Goal: Task Accomplishment & Management: Manage account settings

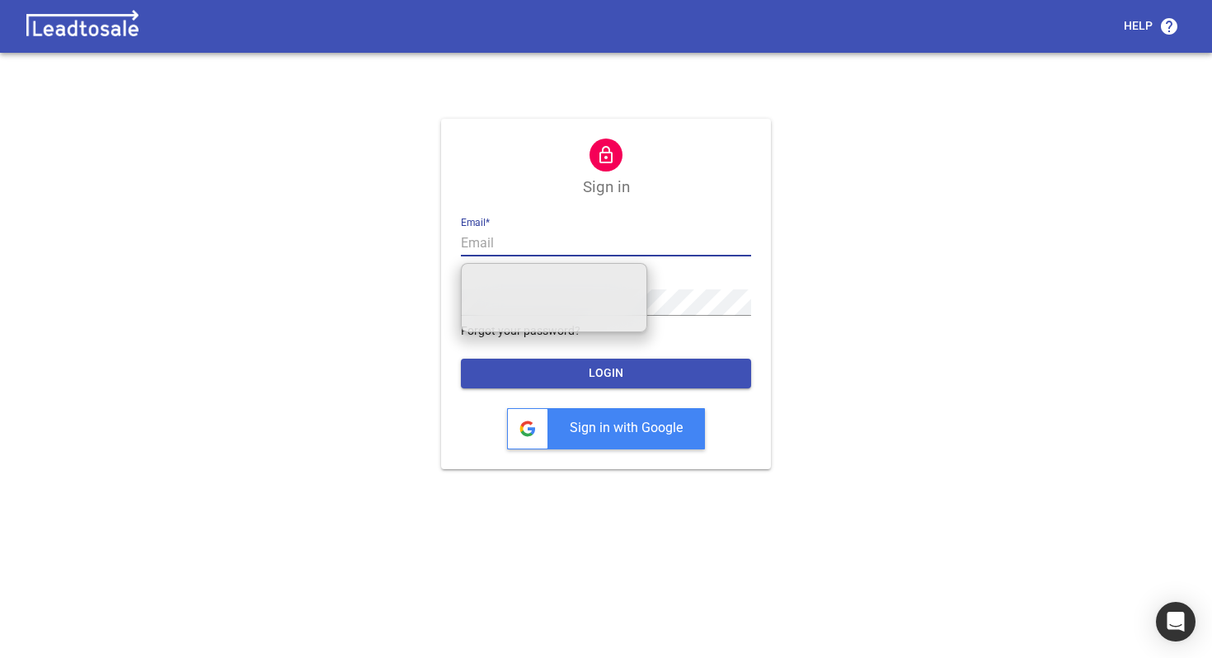
click at [515, 237] on input "text" at bounding box center [606, 243] width 290 height 26
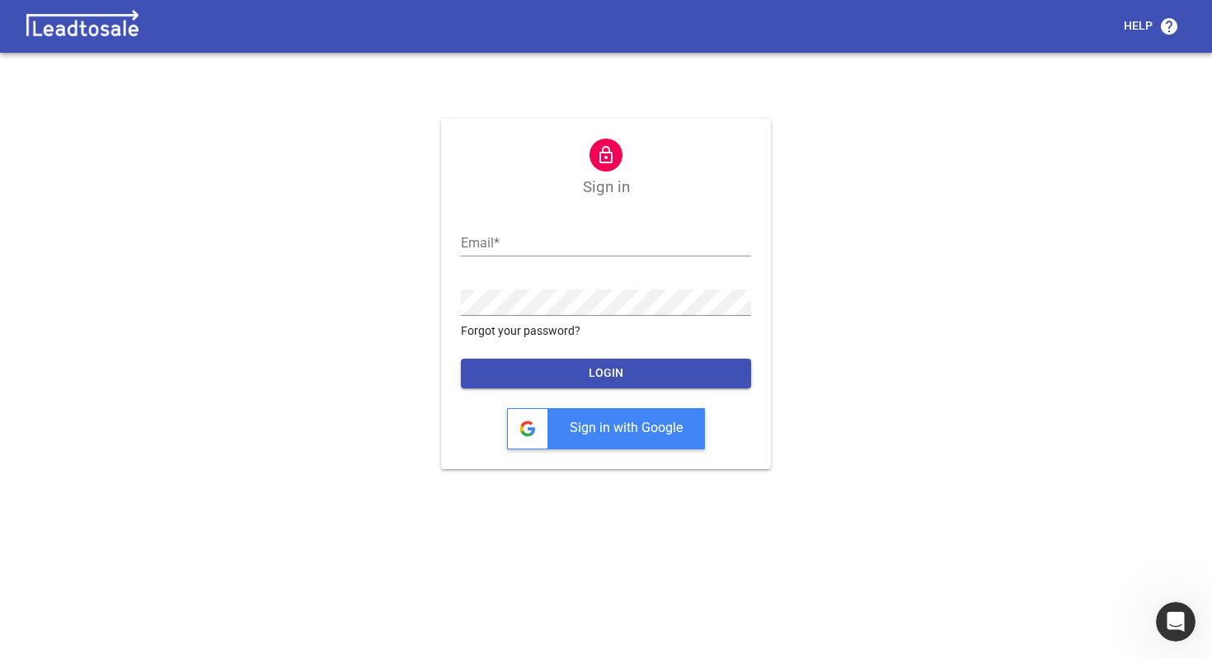
click at [566, 263] on form "Email  * Password  * Forgot your password? LOGIN Sign in with Google" at bounding box center [606, 327] width 290 height 246
click at [564, 253] on input "text" at bounding box center [606, 243] width 290 height 26
paste input "[EMAIL_ADDRESS][DOMAIN_NAME]"
type input "[EMAIL_ADDRESS][DOMAIN_NAME]"
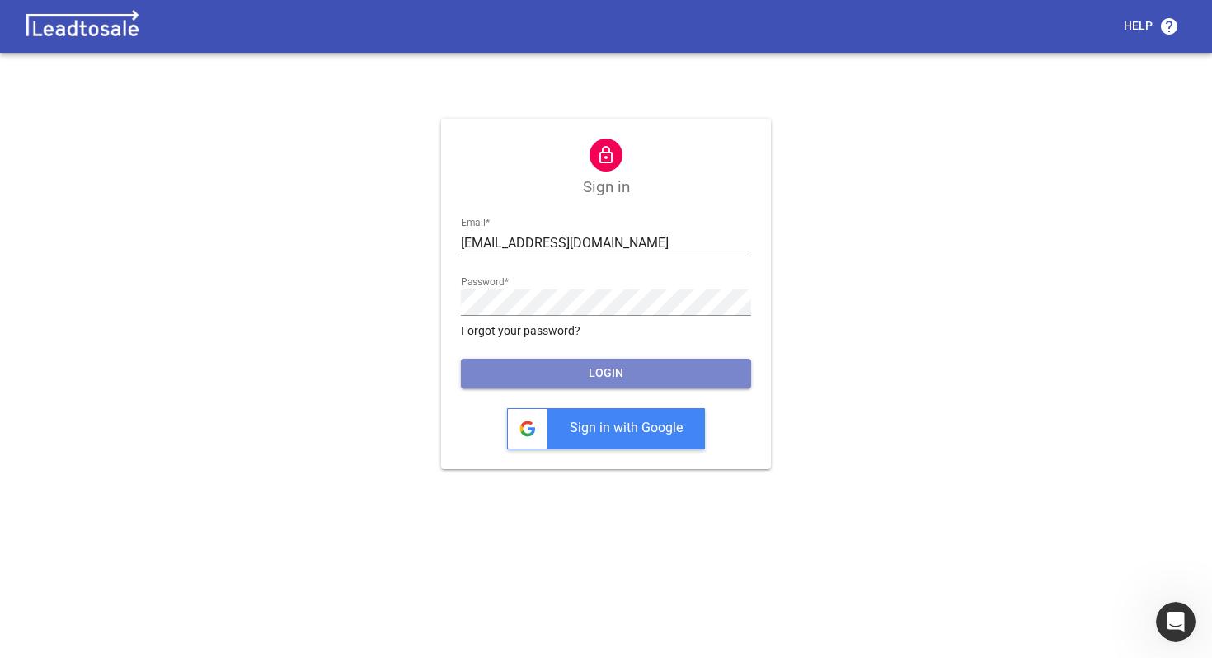
click at [570, 371] on button "LOGIN" at bounding box center [606, 374] width 290 height 30
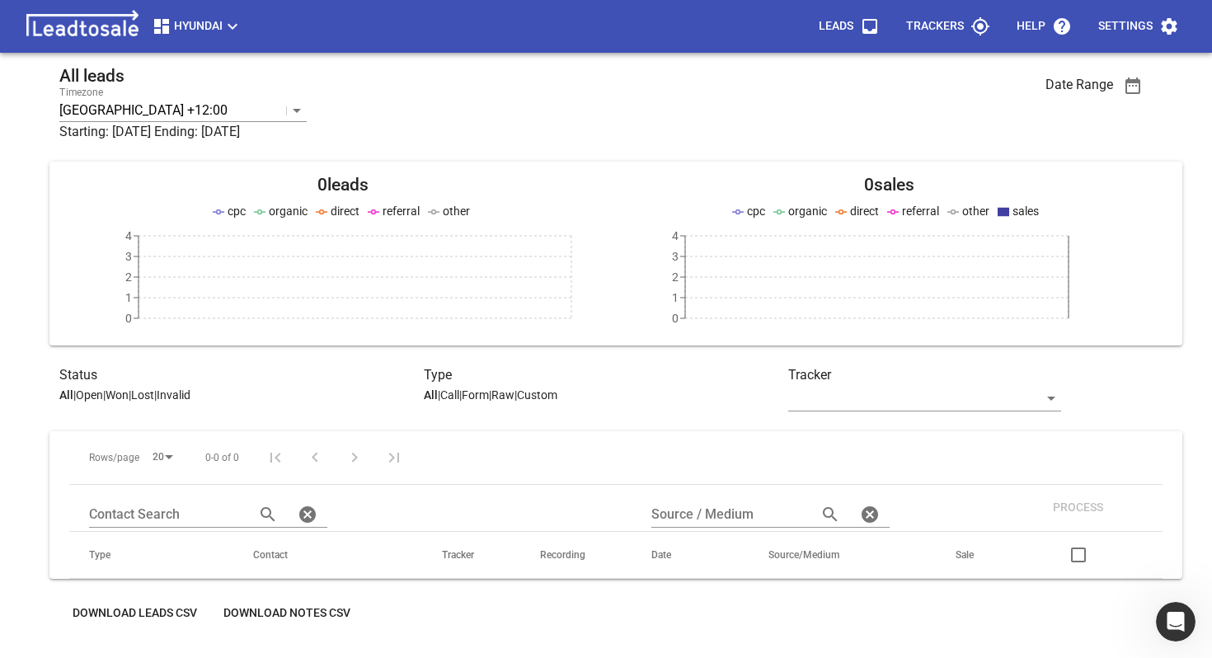
click at [205, 9] on div "Hyundai Leads Trackers Help Settings" at bounding box center [606, 26] width 1212 height 53
click at [201, 25] on span "Hyundai" at bounding box center [197, 26] width 91 height 20
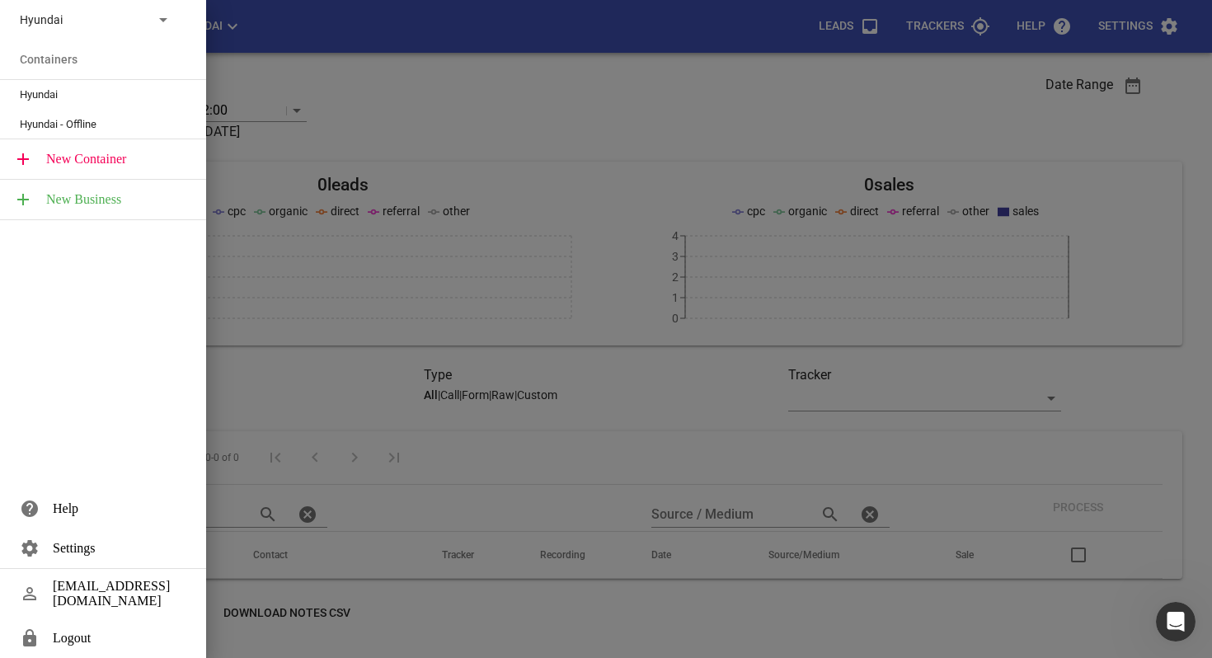
click at [757, 161] on div at bounding box center [606, 329] width 1212 height 658
